Goal: Complete application form

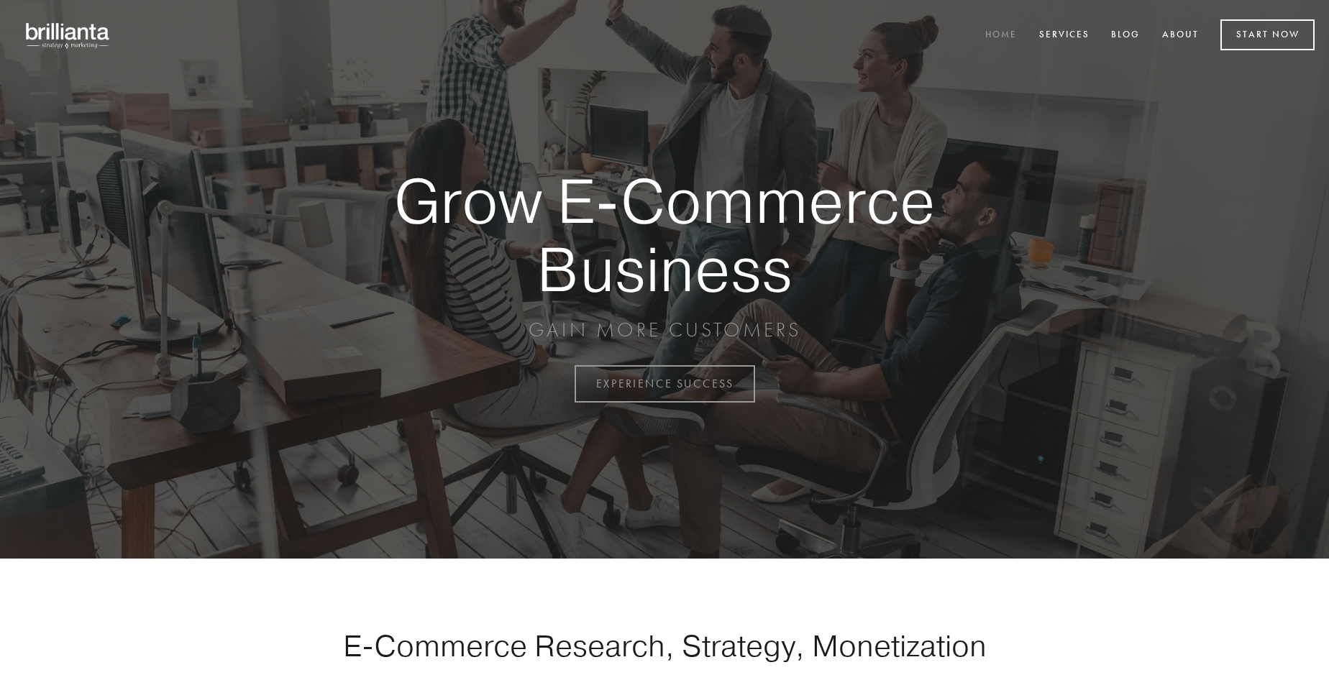
scroll to position [3769, 0]
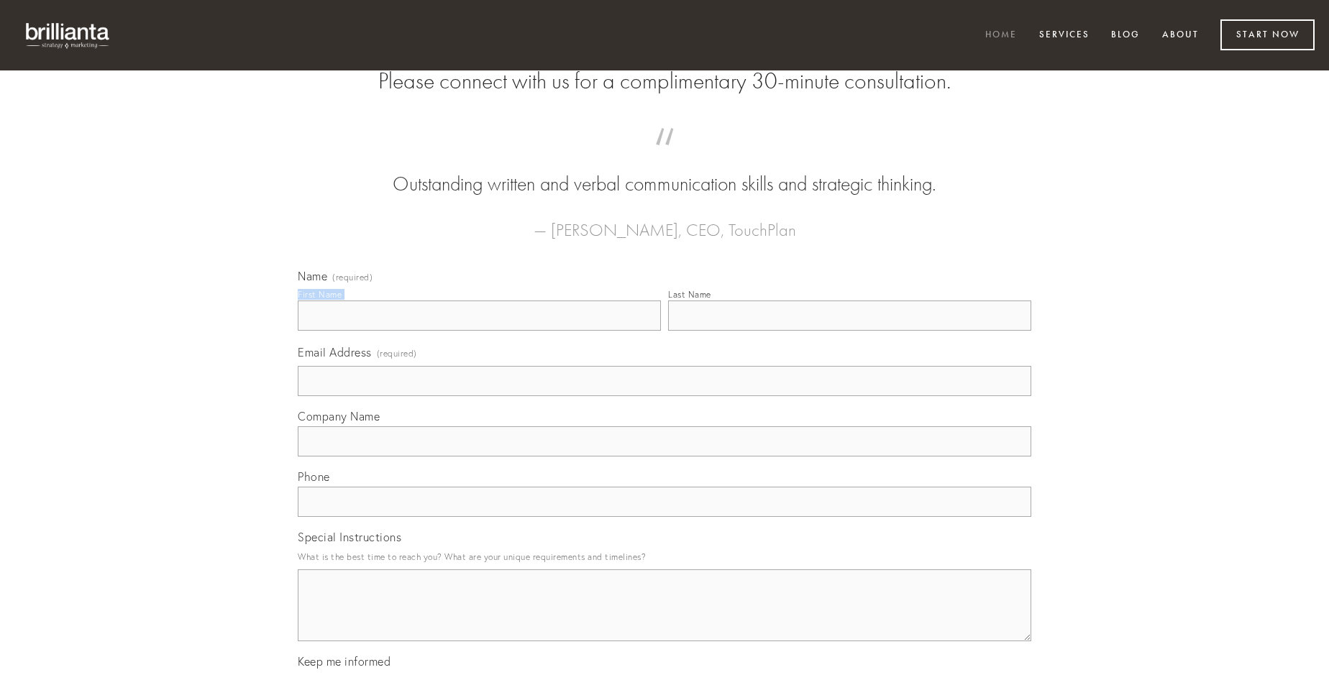
type input "[PERSON_NAME]"
click at [849, 331] on input "Last Name" at bounding box center [849, 316] width 363 height 30
type input "[PERSON_NAME]"
click at [664, 396] on input "Email Address (required)" at bounding box center [664, 381] width 733 height 30
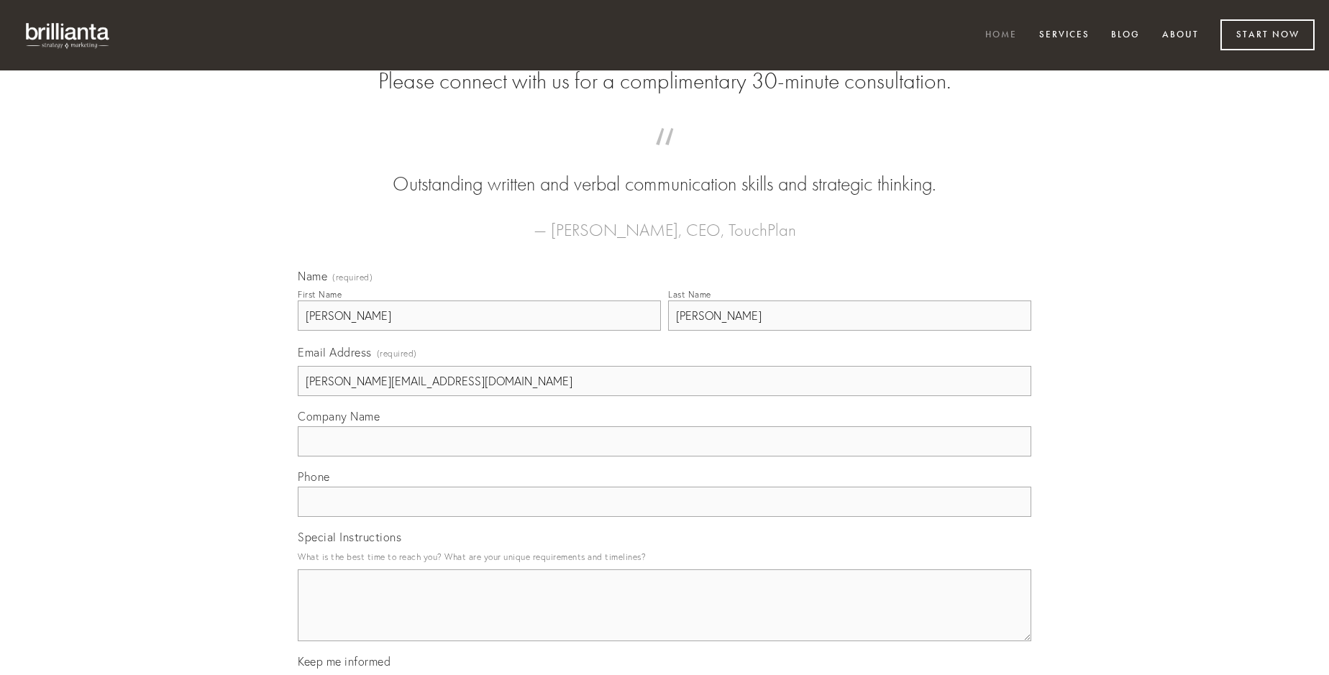
type input "[PERSON_NAME][EMAIL_ADDRESS][DOMAIN_NAME]"
click at [664, 457] on input "Company Name" at bounding box center [664, 441] width 733 height 30
type input "consuasor"
click at [664, 517] on input "text" at bounding box center [664, 502] width 733 height 30
click at [664, 618] on textarea "Special Instructions" at bounding box center [664, 606] width 733 height 72
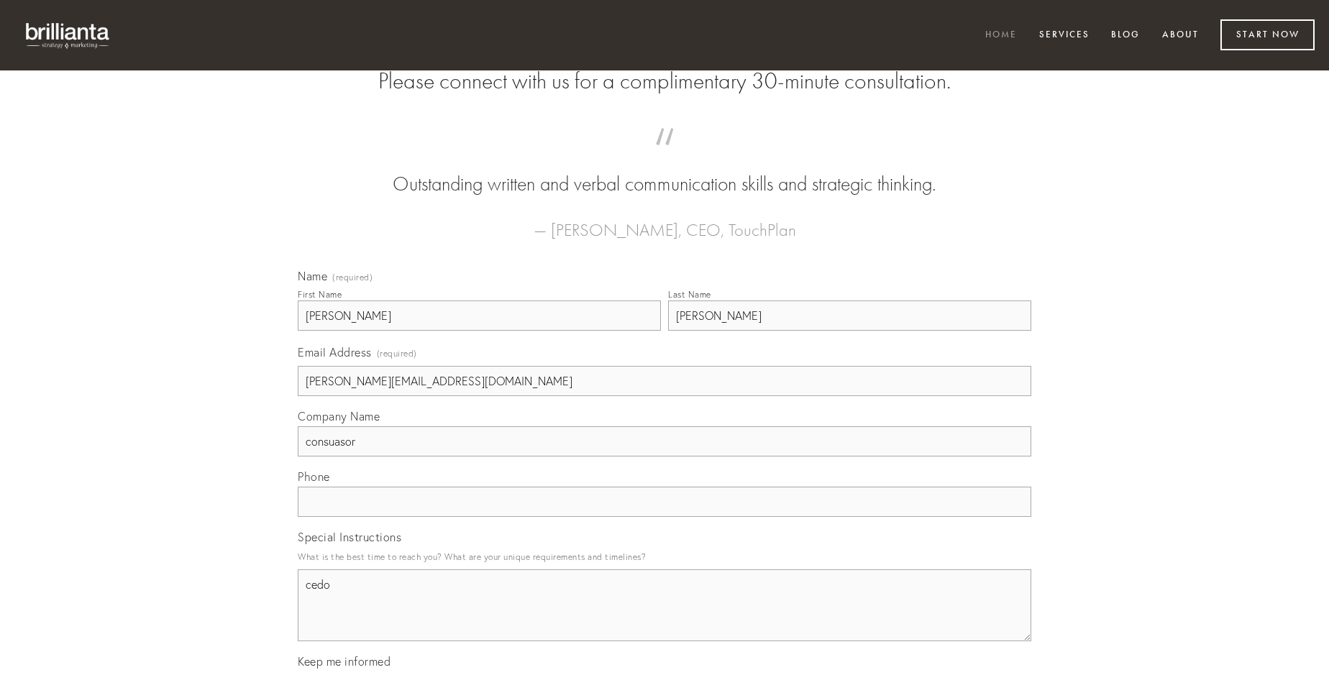
type textarea "cedo"
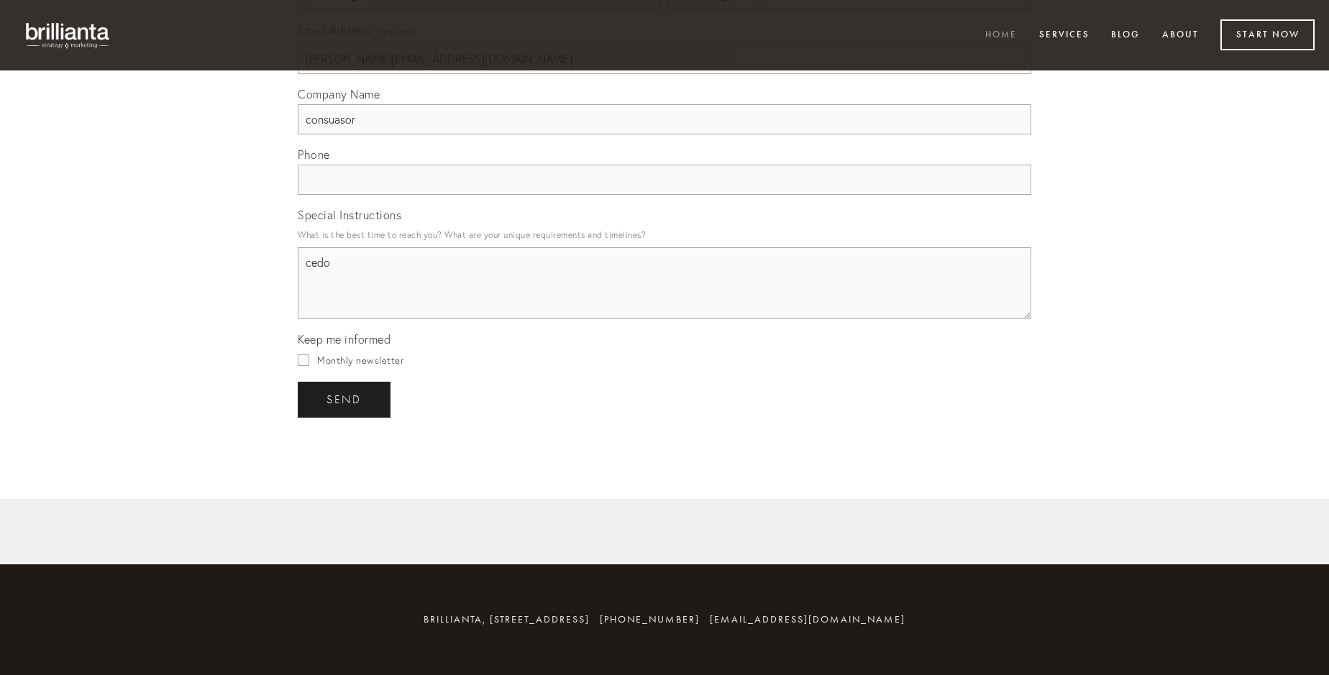
click at [345, 399] on span "send" at bounding box center [343, 399] width 35 height 13
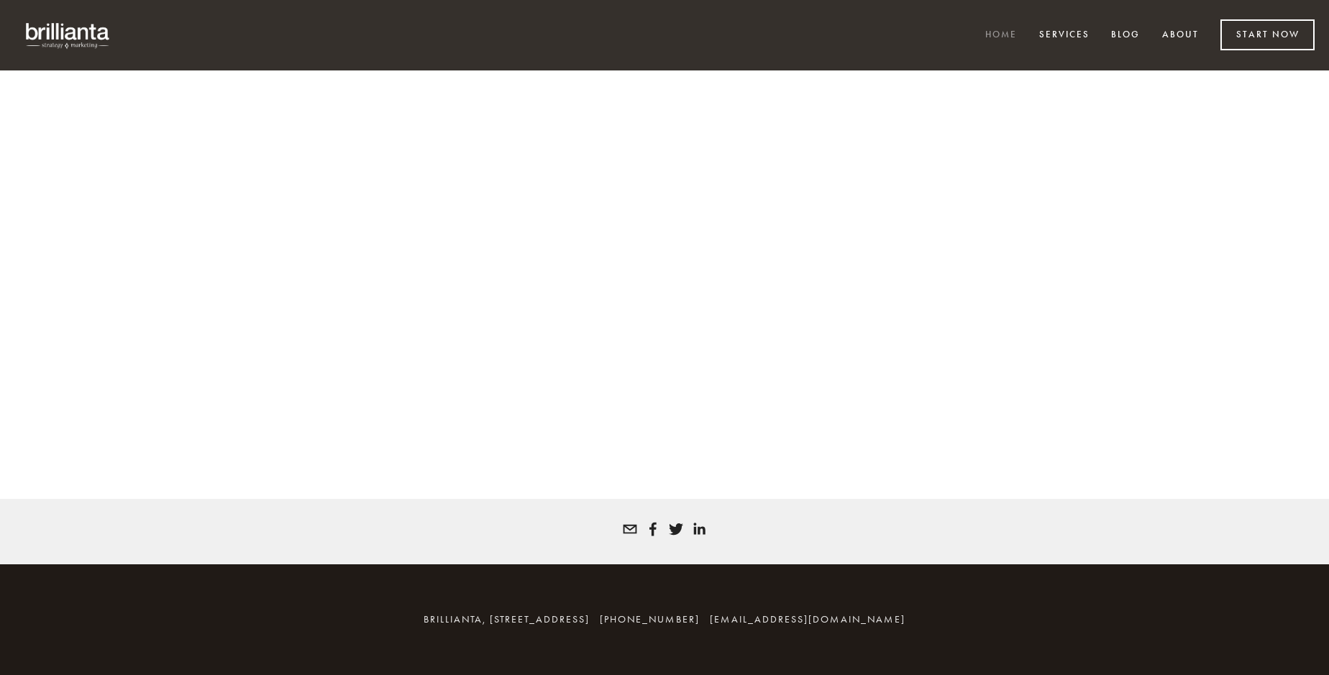
scroll to position [3750, 0]
